Goal: Task Accomplishment & Management: Use online tool/utility

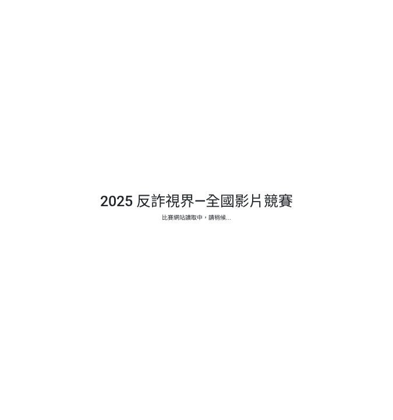
select select "13146"
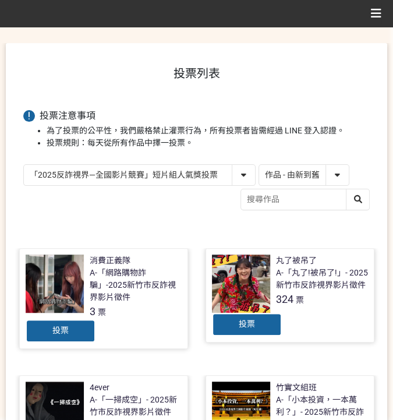
scroll to position [38, 0]
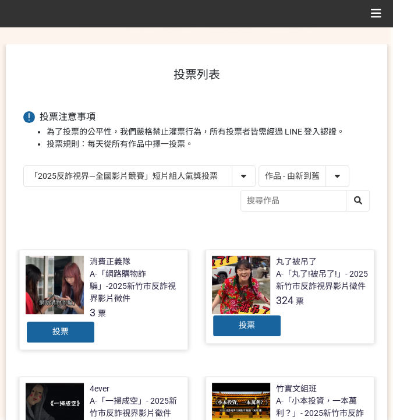
click at [267, 171] on select "作品 - 由新到舊 作品 - 由舊到新 票數 - 由多到少 票數 - 由少到多" at bounding box center [304, 176] width 90 height 20
select select "vote"
click at [259, 166] on select "作品 - 由新到舊 作品 - 由舊到新 票數 - 由多到少 票數 - 由少到多" at bounding box center [304, 176] width 90 height 20
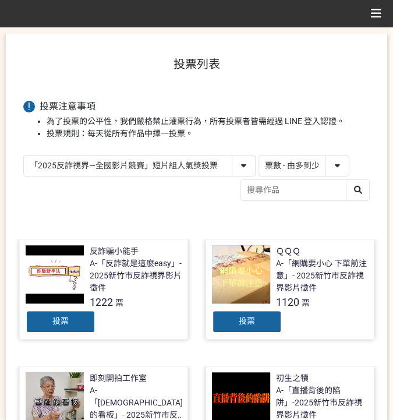
scroll to position [117, 0]
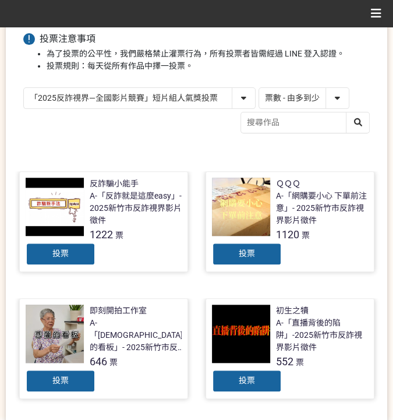
click at [58, 249] on span "投票" at bounding box center [60, 253] width 16 height 9
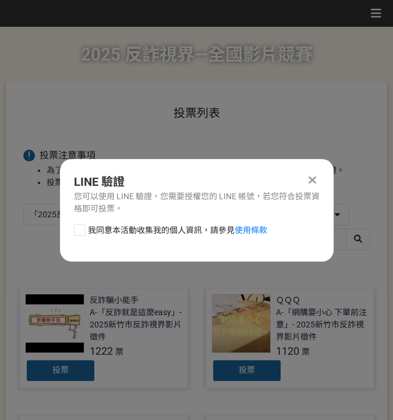
scroll to position [0, 0]
click at [117, 234] on span "我同意本活動收集我的個人資訊，請參見 使用條款" at bounding box center [177, 230] width 179 height 12
click at [82, 234] on input "我同意本活動收集我的個人資訊，請參見 使用條款" at bounding box center [79, 230] width 8 height 8
checkbox input "false"
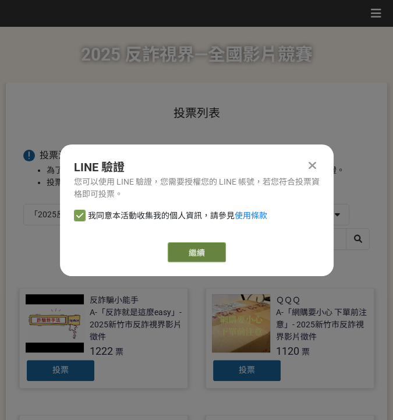
click at [182, 249] on link "繼續" at bounding box center [197, 252] width 58 height 20
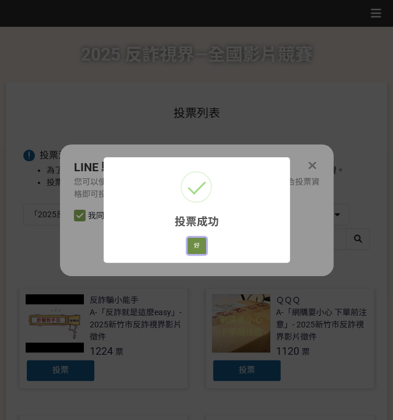
click at [200, 246] on button "好" at bounding box center [197, 246] width 19 height 16
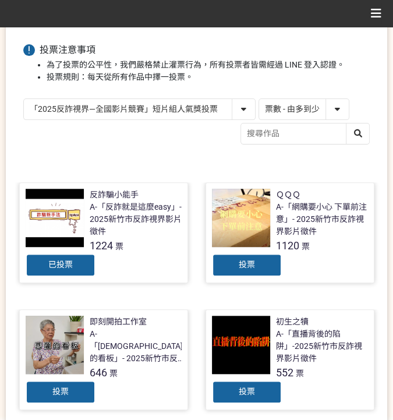
scroll to position [66, 0]
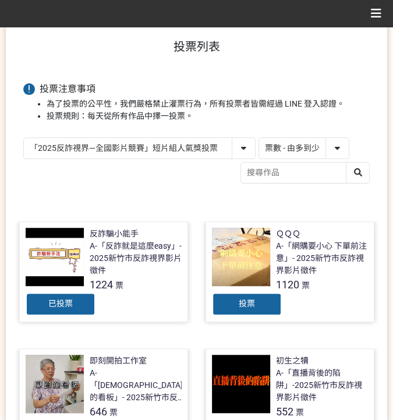
click at [166, 151] on select "「2025反詐視界—全國影片競賽」短影音組人氣獎投票 「2025反詐視界—全國影片競賽」短片組人氣獎投票" at bounding box center [139, 148] width 231 height 20
select select "13147"
click at [24, 138] on select "「2025反詐視界—全國影片競賽」短影音組人氣獎投票 「2025反詐視界—全國影片競賽」短片組人氣獎投票" at bounding box center [139, 148] width 231 height 20
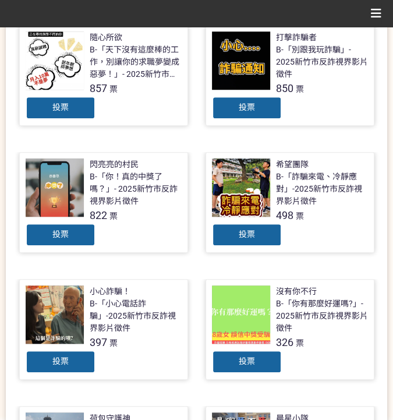
scroll to position [311, 0]
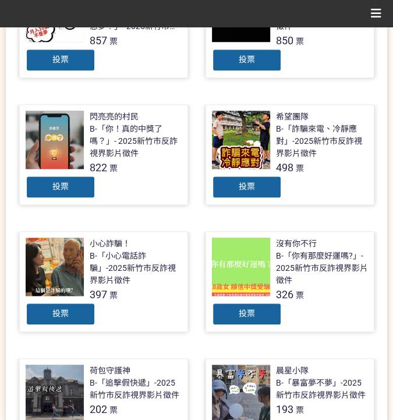
click at [231, 311] on div "投票" at bounding box center [247, 313] width 70 height 23
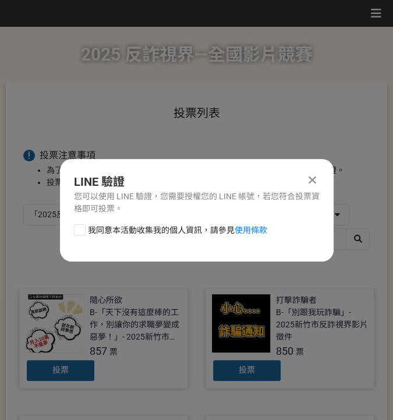
scroll to position [0, 0]
click at [125, 221] on div "LINE 驗證 您可以使用 LINE 驗證，您需要授權您的 LINE 帳號，若您符合投票資格即可投票。 我同意本活動收集我的個人資訊，請參見 使用條款" at bounding box center [197, 210] width 274 height 103
click at [125, 230] on span "我同意本活動收集我的個人資訊，請參見 使用條款" at bounding box center [177, 230] width 179 height 12
click at [82, 230] on input "我同意本活動收集我的個人資訊，請參見 使用條款" at bounding box center [79, 230] width 8 height 8
checkbox input "false"
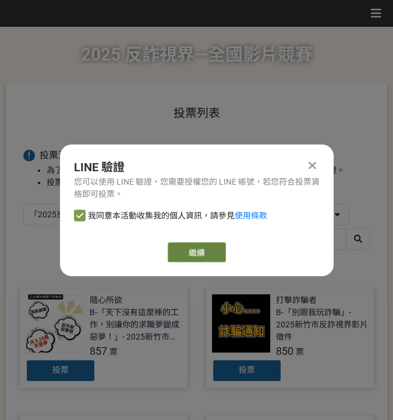
click at [185, 246] on link "繼續" at bounding box center [197, 252] width 58 height 20
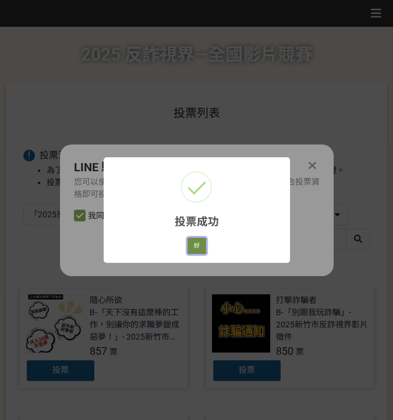
click at [196, 246] on button "好" at bounding box center [197, 246] width 19 height 16
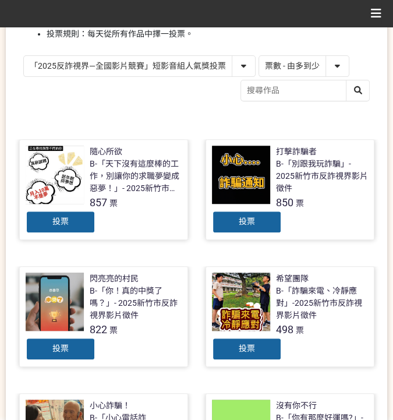
scroll to position [210, 0]
